Goal: Task Accomplishment & Management: Manage account settings

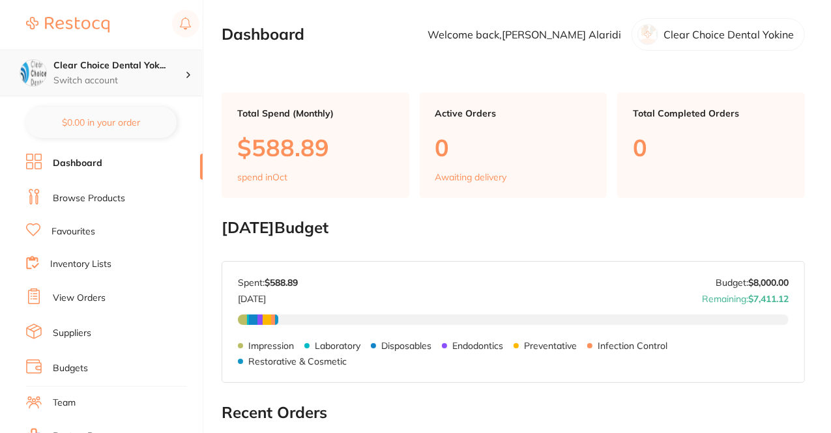
drag, startPoint x: 0, startPoint y: 0, endPoint x: 158, endPoint y: 74, distance: 174.1
click at [158, 74] on p "Switch account" at bounding box center [119, 80] width 132 height 13
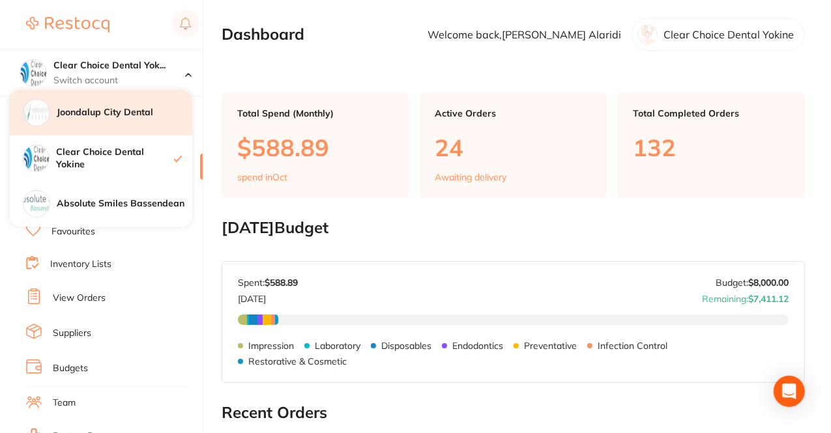
click at [128, 126] on div "Joondalup City Dental" at bounding box center [101, 113] width 182 height 46
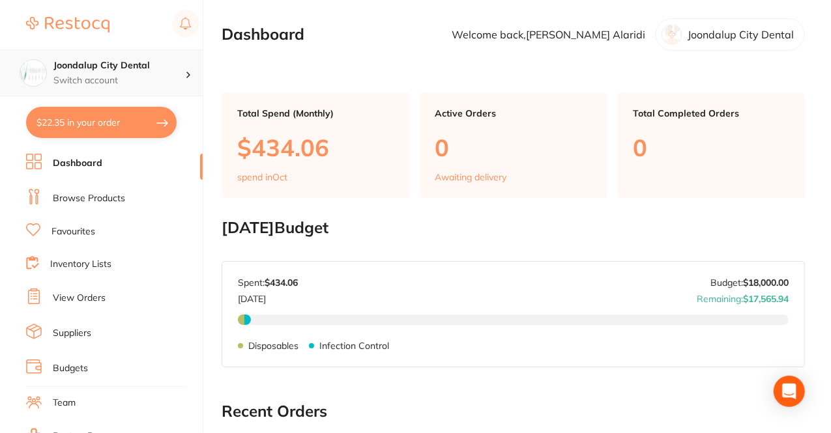
click at [121, 51] on div "Joondalup City Dental Switch account" at bounding box center [101, 73] width 202 height 47
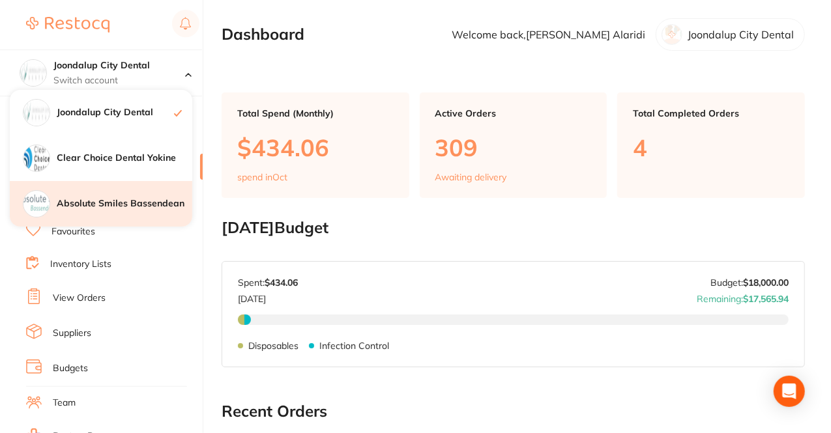
click at [121, 184] on div "Absolute Smiles Bassendean" at bounding box center [101, 204] width 182 height 46
